Goal: Navigation & Orientation: Find specific page/section

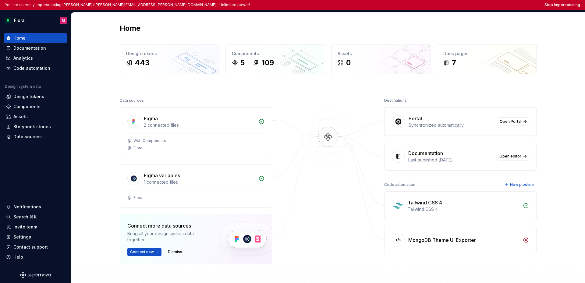
click at [382, 32] on div "Home" at bounding box center [328, 28] width 417 height 10
click at [32, 70] on div "Code automation" at bounding box center [31, 68] width 37 height 6
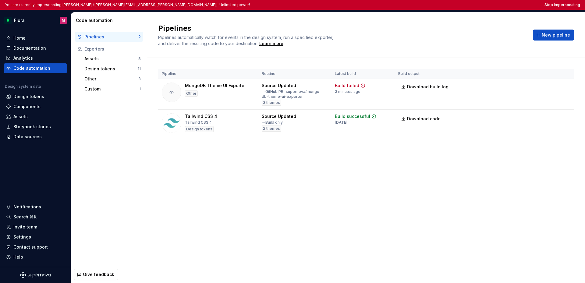
click at [303, 175] on div "Pipelines Pipelines automatically watch for events in the design system, run a …" at bounding box center [366, 147] width 438 height 271
click at [303, 176] on div "Pipelines Pipelines automatically watch for events in the design system, run a …" at bounding box center [366, 147] width 438 height 271
click at [340, 169] on div "Pipelines Pipelines automatically watch for events in the design system, run a …" at bounding box center [366, 147] width 438 height 271
click at [20, 21] on html "You are currently impersonating Matheus (matheus.borges@mongodb.com). Unlimited…" at bounding box center [292, 141] width 585 height 283
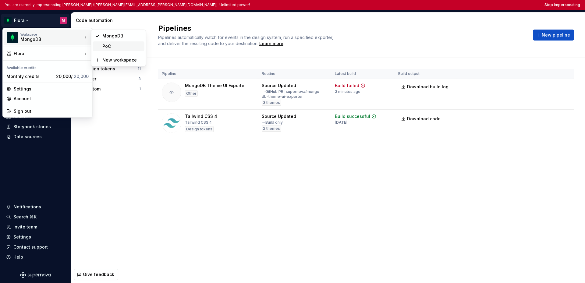
click at [109, 45] on div "PoC" at bounding box center [122, 46] width 40 height 6
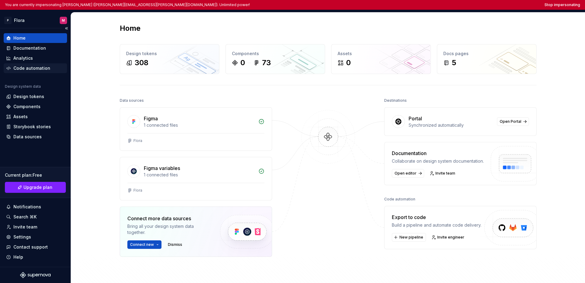
click at [41, 68] on div "Code automation" at bounding box center [31, 68] width 37 height 6
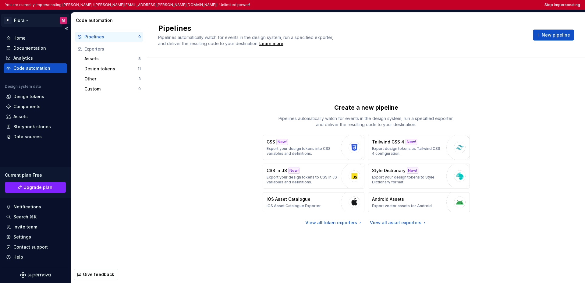
click at [15, 20] on html "You are currently impersonating Matheus (matheus.borges@mongodb.com). Unlimited…" at bounding box center [292, 141] width 585 height 283
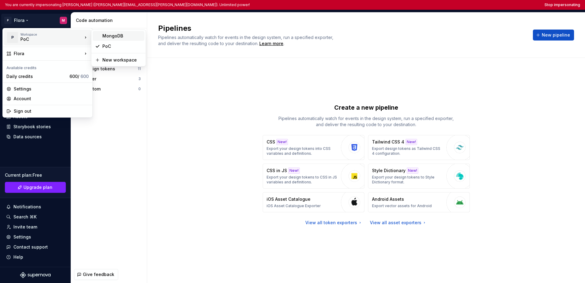
click at [105, 36] on div "MongoDB" at bounding box center [122, 36] width 40 height 6
